Goal: Information Seeking & Learning: Find specific page/section

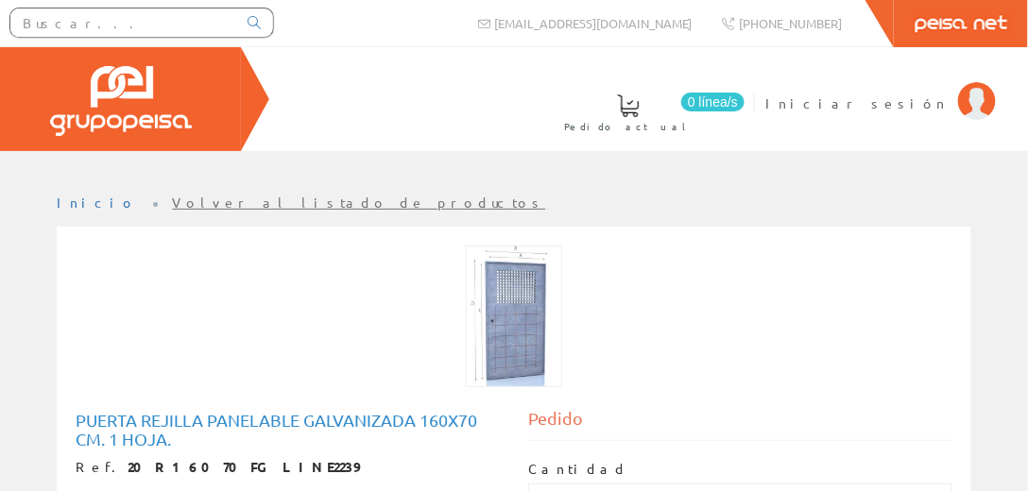
click at [146, 25] on input "text" at bounding box center [123, 23] width 226 height 28
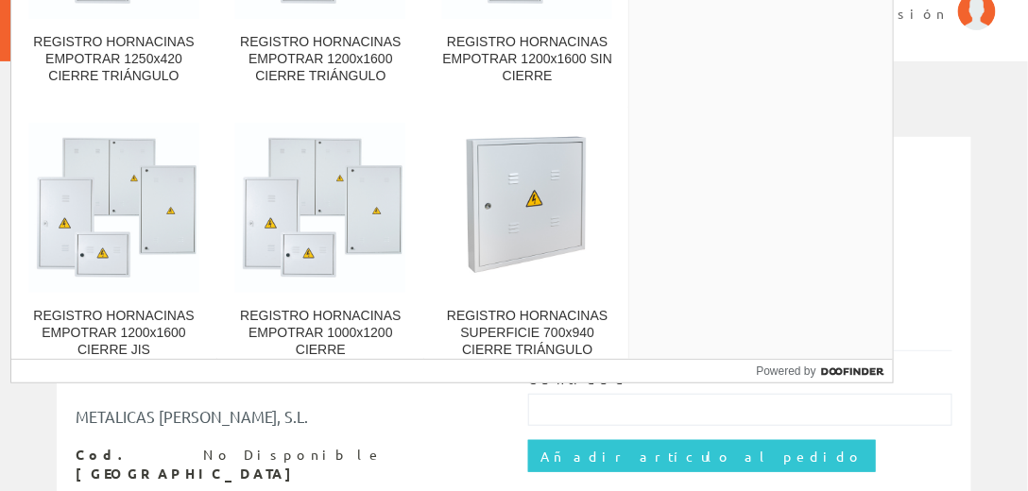
scroll to position [1214, 0]
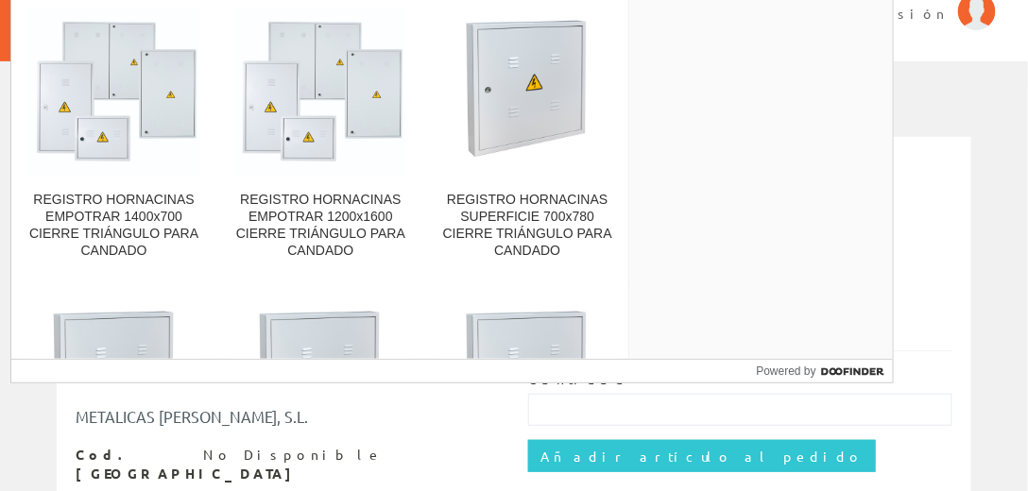
scroll to position [6175, 0]
type input "hornacina"
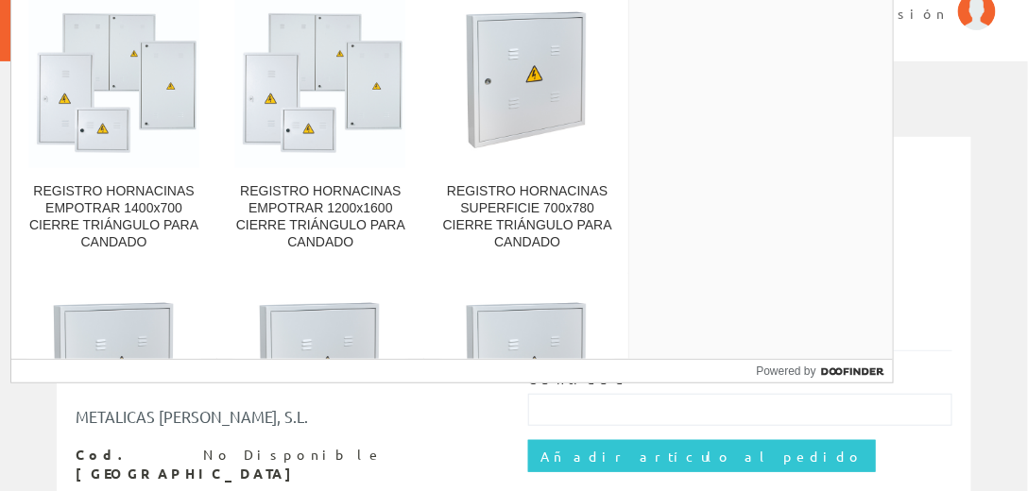
drag, startPoint x: 629, startPoint y: 271, endPoint x: 629, endPoint y: 349, distance: 77.5
click at [629, 349] on div "Fabricante IDE ELECTRIC, SL 79 AG PREMOLDEADOS S.L. 1 Marca" at bounding box center [761, 124] width 264 height 472
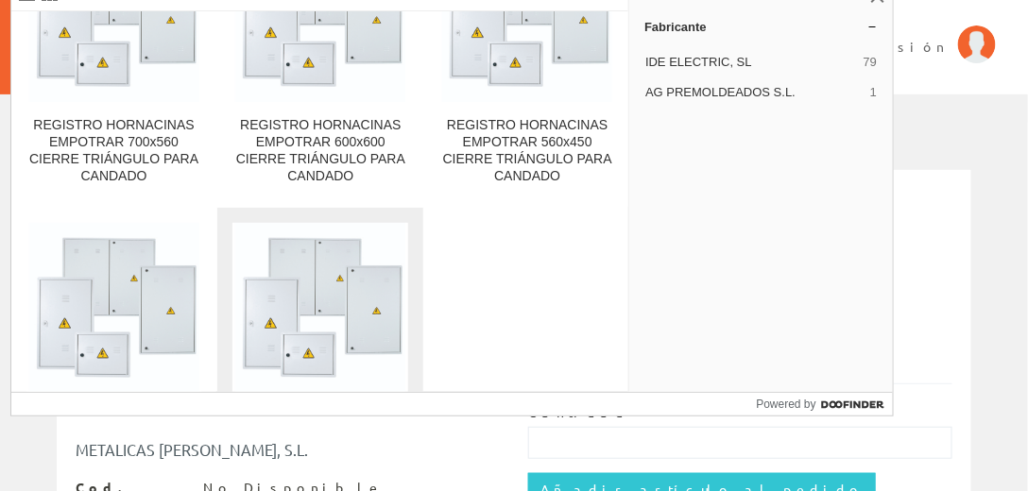
scroll to position [7263, 0]
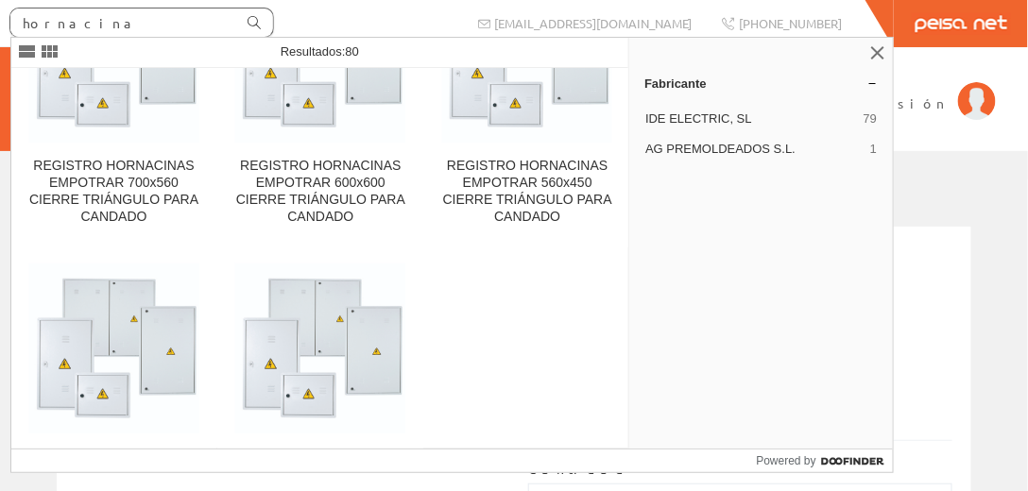
click at [258, 19] on icon at bounding box center [254, 22] width 13 height 13
click at [95, 25] on input "hornacina" at bounding box center [123, 23] width 226 height 28
drag, startPoint x: 121, startPoint y: 15, endPoint x: 0, endPoint y: 28, distance: 121.7
click at [0, 28] on form "hornacina" at bounding box center [142, 23] width 284 height 30
click at [141, 25] on input "hornacina" at bounding box center [123, 23] width 226 height 28
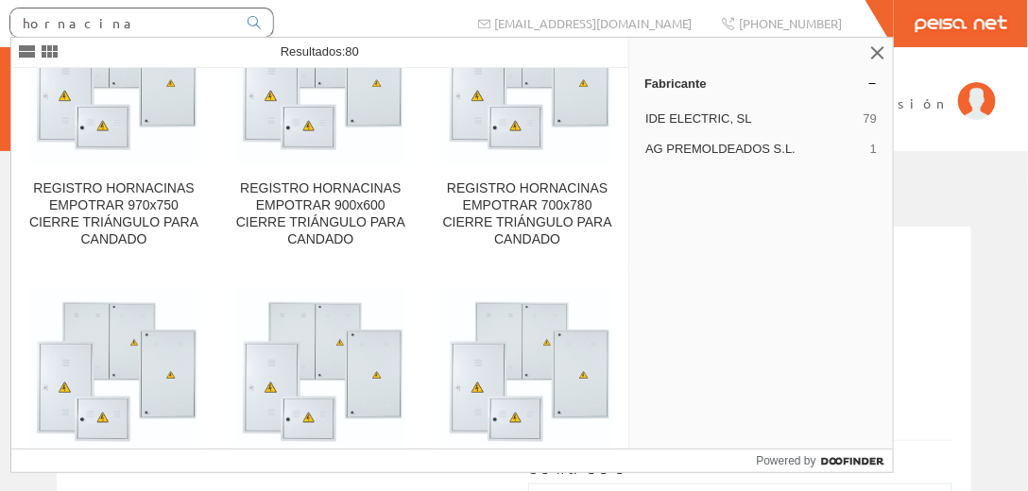
scroll to position [6861, 0]
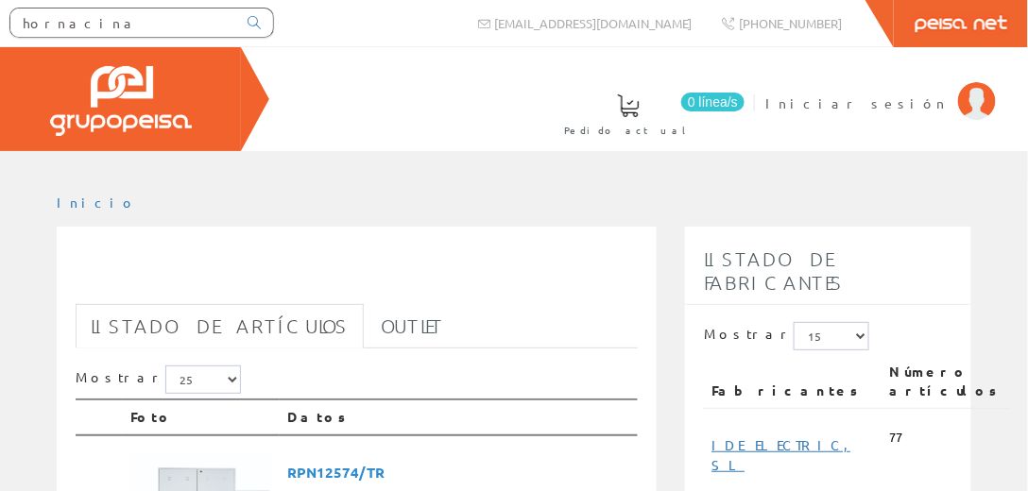
drag, startPoint x: 132, startPoint y: 26, endPoint x: 0, endPoint y: 37, distance: 132.8
click at [0, 37] on div "hornacina" at bounding box center [142, 22] width 284 height 45
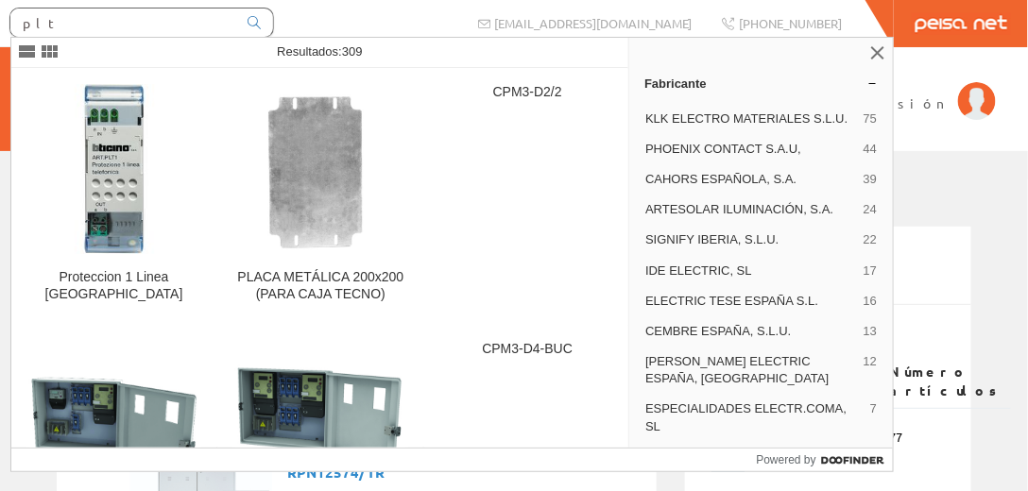
type input "plt"
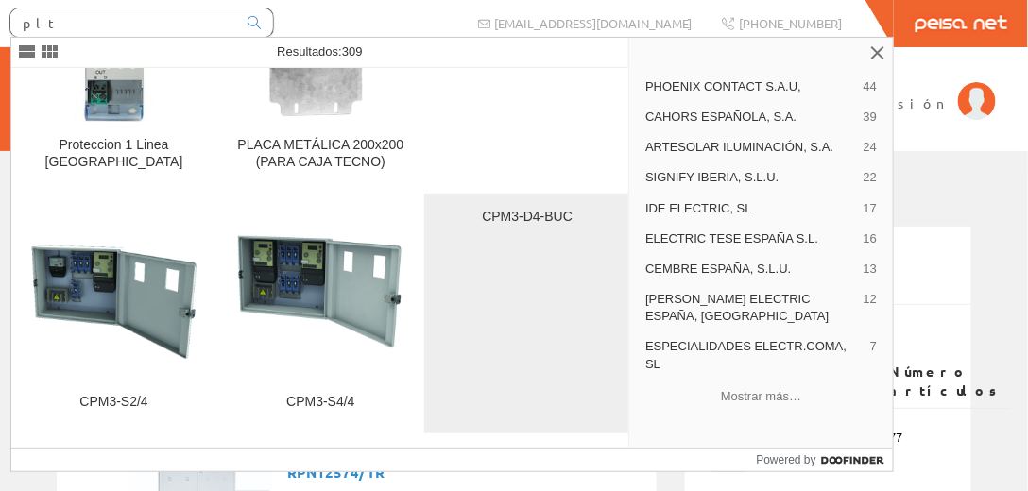
scroll to position [180, 0]
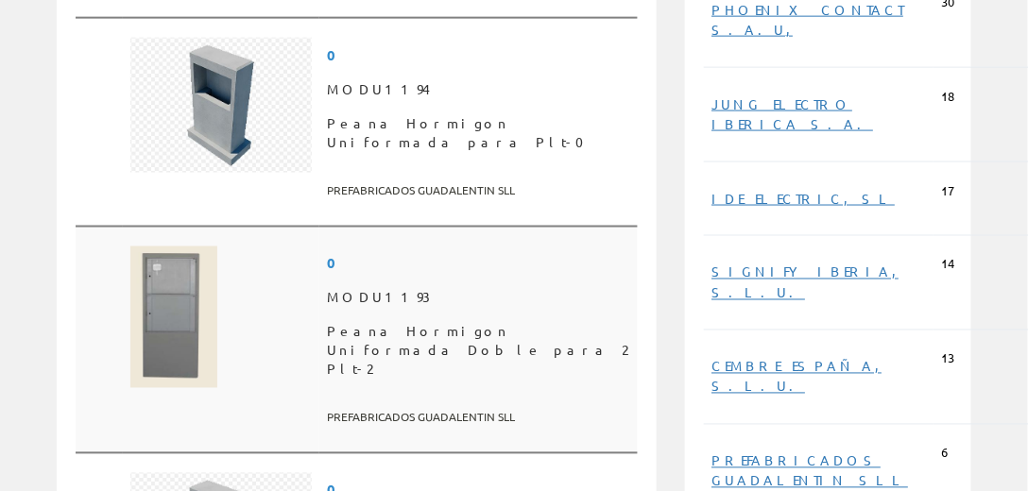
scroll to position [584, 0]
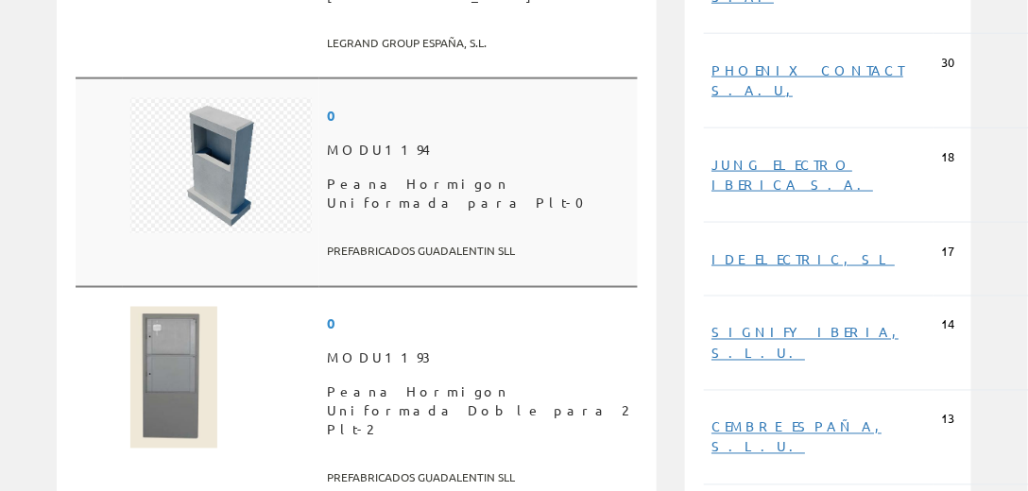
click at [439, 167] on span "Peana Hormigon Uniformada para Plt-0" at bounding box center [478, 193] width 303 height 53
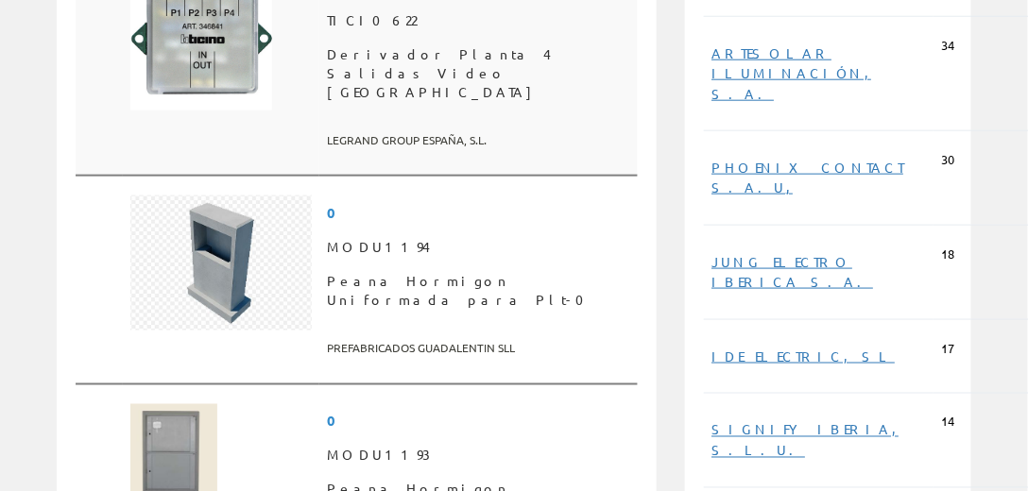
scroll to position [540, 0]
